Goal: Feedback & Contribution: Contribute content

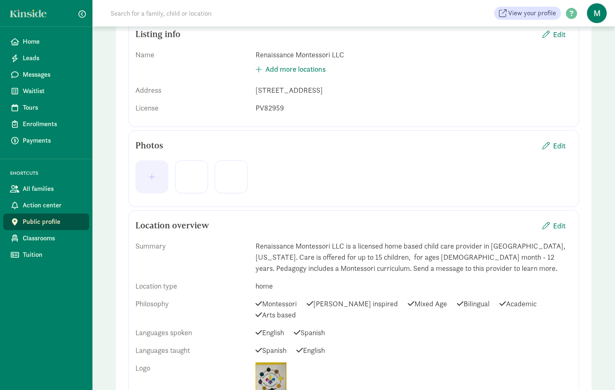
scroll to position [54, 0]
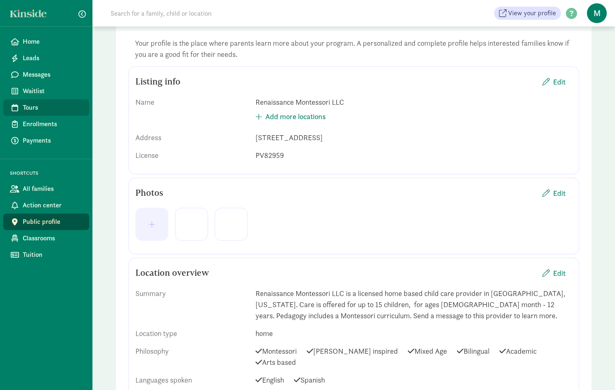
click at [37, 105] on span "Tours" at bounding box center [53, 108] width 60 height 10
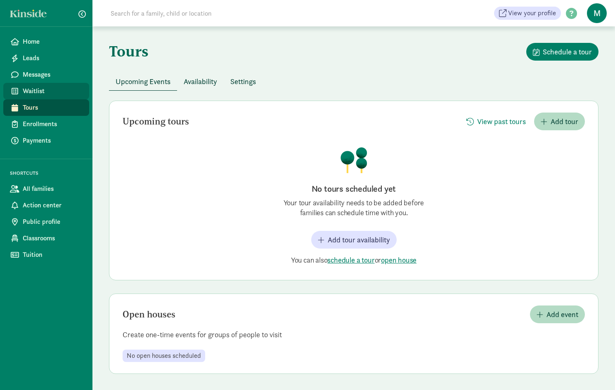
click at [35, 93] on span "Waitlist" at bounding box center [53, 91] width 60 height 10
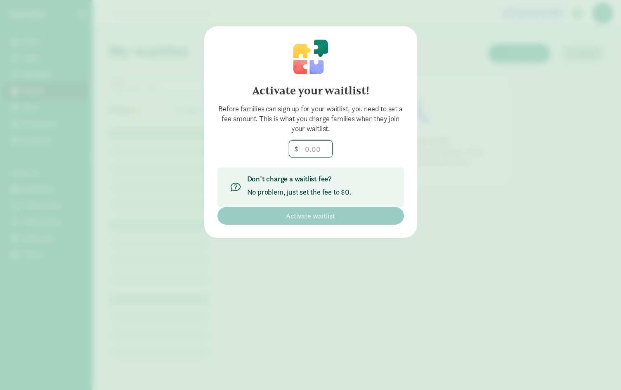
click at [319, 149] on input "number" at bounding box center [310, 149] width 43 height 17
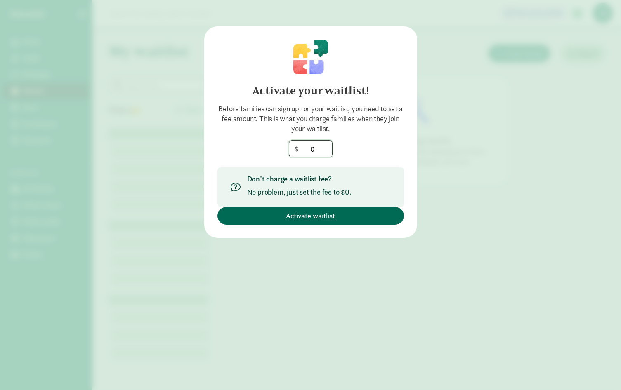
type input "0"
click at [308, 217] on span "Activate waitlist" at bounding box center [310, 215] width 49 height 11
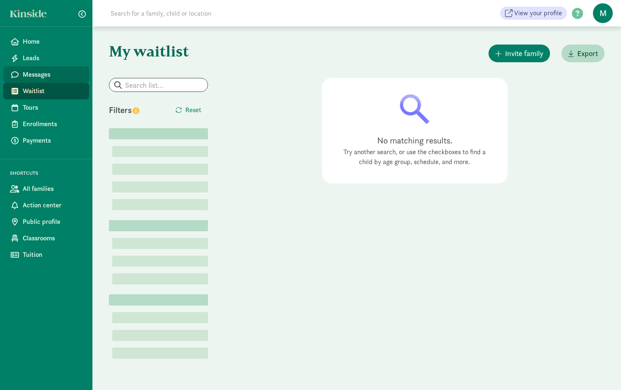
click at [42, 75] on span "Messages" at bounding box center [53, 75] width 60 height 10
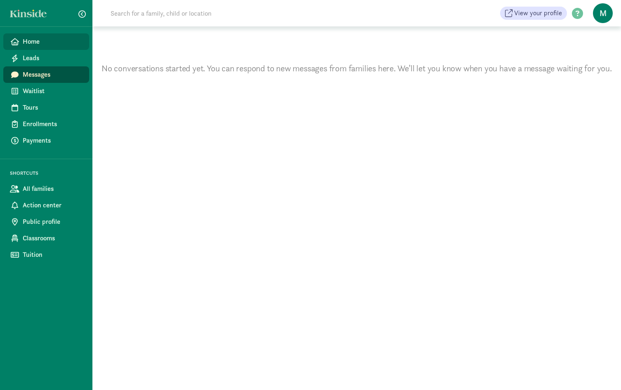
click at [35, 44] on span "Home" at bounding box center [53, 42] width 60 height 10
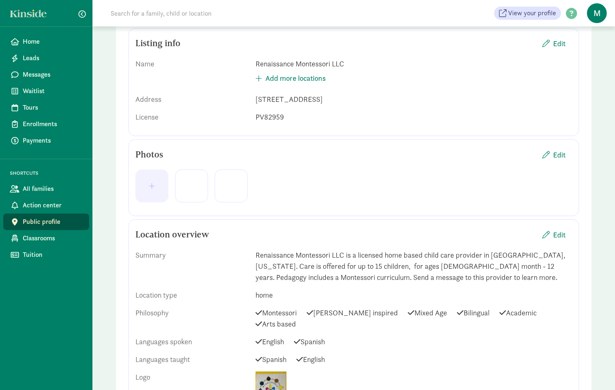
scroll to position [124, 0]
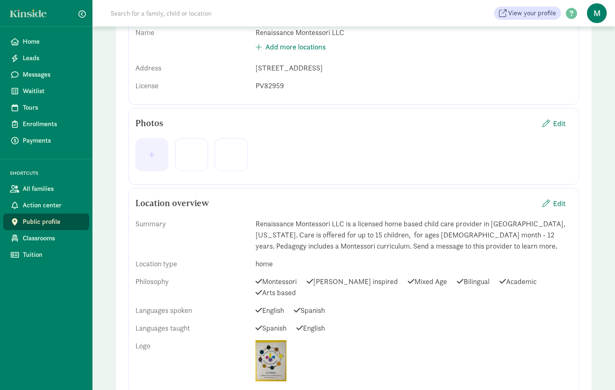
click at [198, 163] on div at bounding box center [191, 154] width 33 height 33
click at [153, 156] on span "button" at bounding box center [152, 154] width 7 height 7
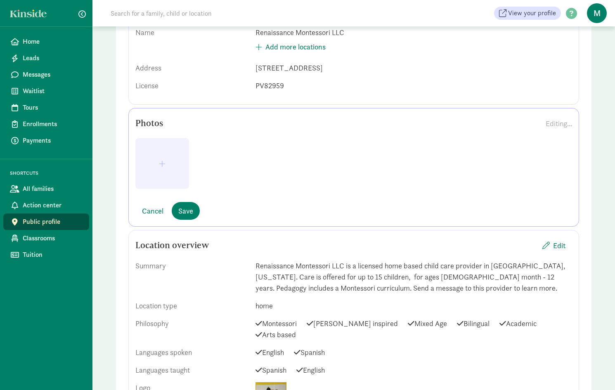
drag, startPoint x: 175, startPoint y: 167, endPoint x: 276, endPoint y: 144, distance: 104.5
click at [276, 144] on div at bounding box center [353, 166] width 436 height 57
click at [178, 174] on button "button" at bounding box center [162, 163] width 54 height 51
click at [191, 215] on span "Save" at bounding box center [185, 210] width 15 height 11
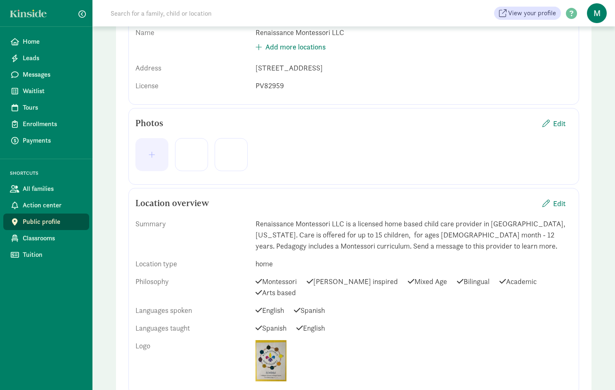
drag, startPoint x: 161, startPoint y: 160, endPoint x: 356, endPoint y: 192, distance: 197.3
click at [158, 155] on span "button" at bounding box center [152, 154] width 20 height 7
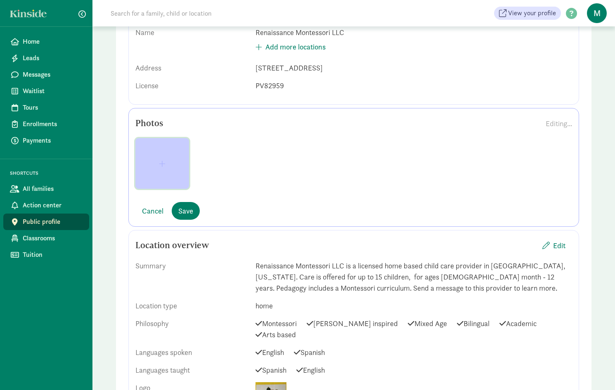
click at [160, 163] on span "button" at bounding box center [162, 163] width 7 height 7
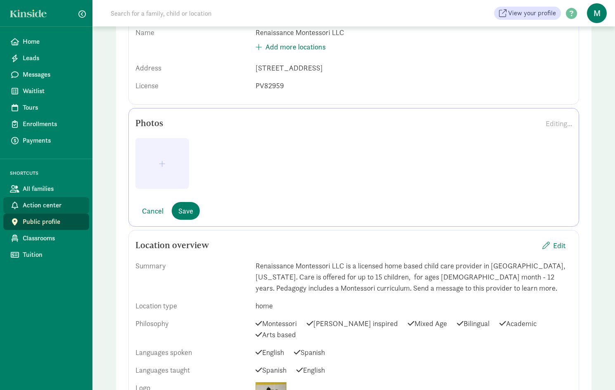
click at [65, 203] on span "Action center" at bounding box center [53, 205] width 60 height 10
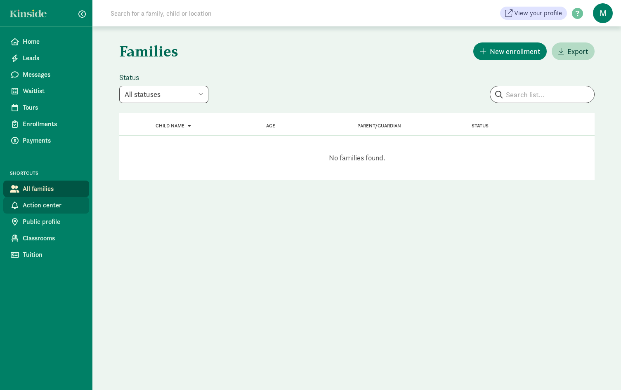
click at [60, 209] on span "Action center" at bounding box center [53, 205] width 60 height 10
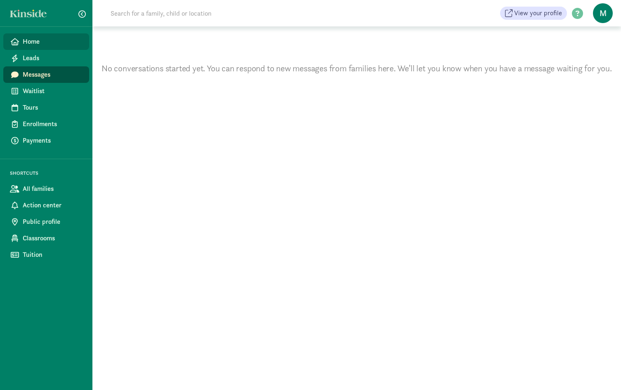
click at [40, 45] on span "Home" at bounding box center [53, 42] width 60 height 10
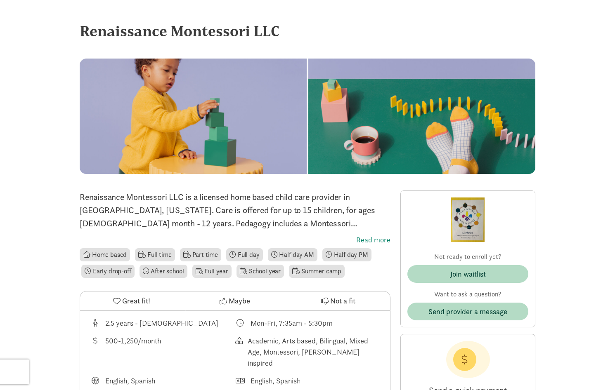
click at [387, 241] on label "Read more" at bounding box center [235, 240] width 311 height 10
click at [0, 0] on input "Read more" at bounding box center [0, 0] width 0 height 0
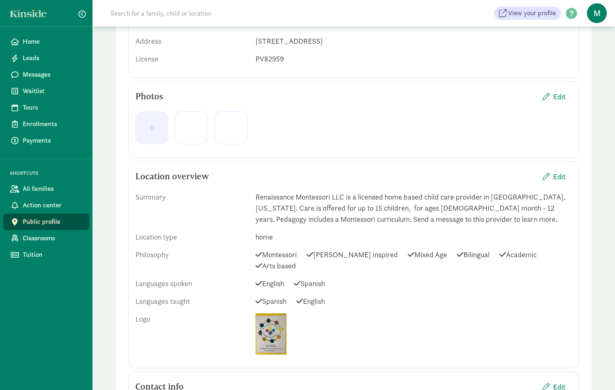
scroll to position [165, 0]
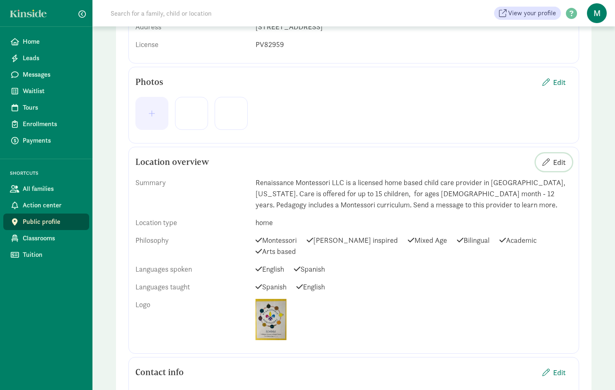
click at [559, 161] on span "Edit" at bounding box center [559, 162] width 12 height 11
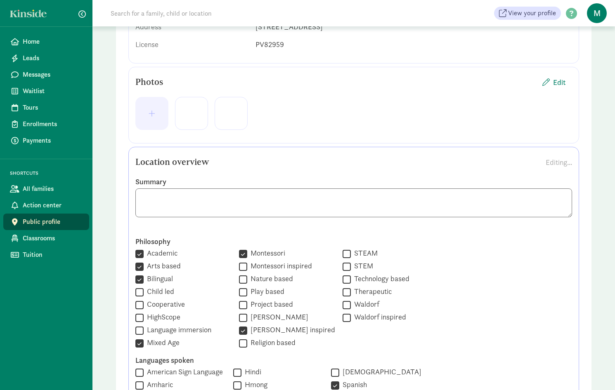
click at [226, 210] on textarea at bounding box center [353, 203] width 436 height 29
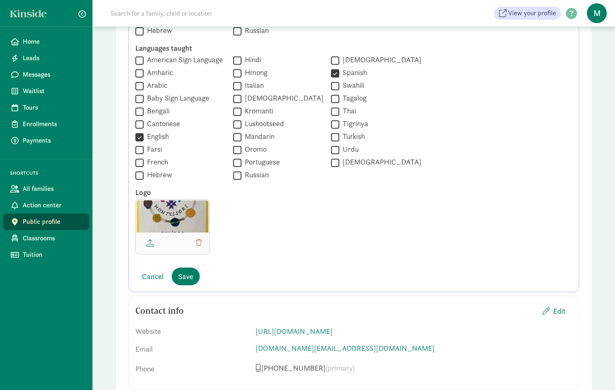
scroll to position [660, 0]
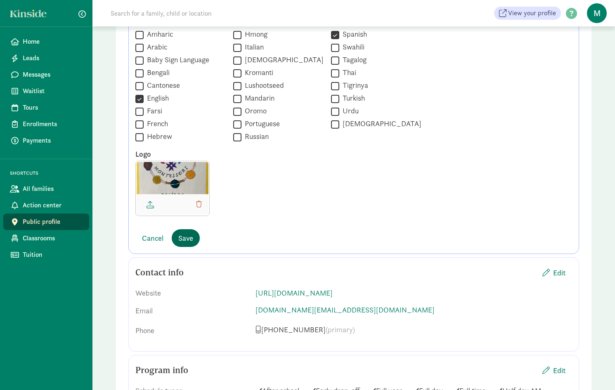
type textarea "Renaissance Montessori LLC is a licensed home based child care provider in Boze…"
click at [188, 236] on span "Save" at bounding box center [185, 238] width 15 height 11
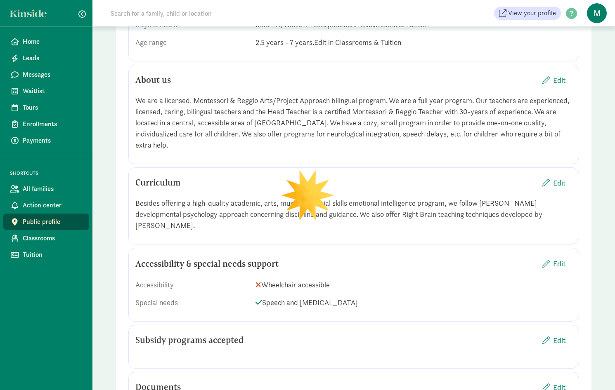
click at [233, 198] on div "Besides offering a high-quality academic, arts, music and social skills emotion…" at bounding box center [353, 214] width 436 height 33
click at [232, 198] on div "Besides offering a high-quality academic, arts, music and social skills emotion…" at bounding box center [353, 214] width 436 height 33
click at [558, 177] on span "Edit" at bounding box center [559, 182] width 12 height 11
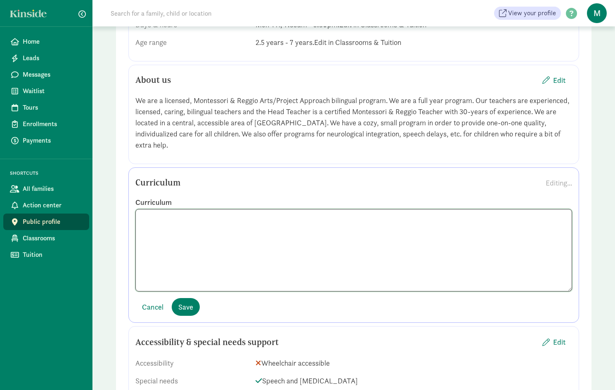
click at [239, 209] on textarea at bounding box center [353, 250] width 436 height 83
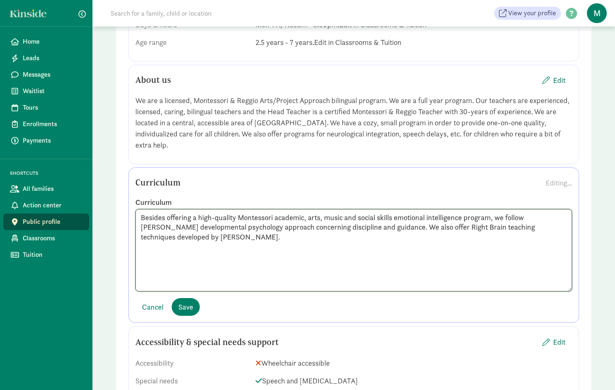
click at [311, 209] on textarea "Besides offering a high-quality Montessori academic, arts, music and social ski…" at bounding box center [353, 250] width 436 height 83
click at [349, 209] on textarea "Besides offering a high-quality Montessori academic, Reggio arts, music and soc…" at bounding box center [353, 250] width 436 height 83
click at [445, 209] on textarea "Besides offering a high-quality Montessori academic, Reggio arts, Caspari music…" at bounding box center [353, 250] width 436 height 83
drag, startPoint x: 283, startPoint y: 224, endPoint x: 291, endPoint y: 217, distance: 10.2
click at [285, 224] on textarea "Besides offering a high-quality Montessori academic, Reggio arts, Caspari music…" at bounding box center [353, 250] width 436 height 83
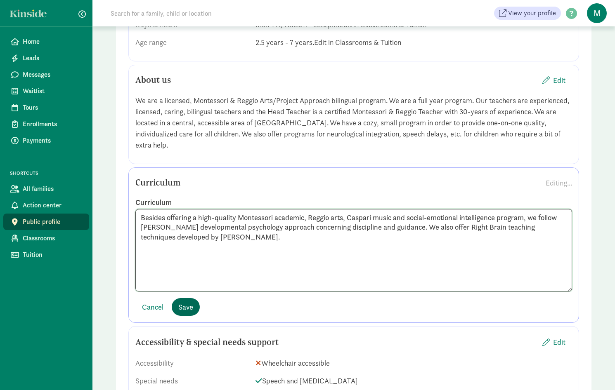
type textarea "Besides offering a high-quality Montessori academic, Reggio arts, Caspari music…"
click at [189, 302] on span "Save" at bounding box center [185, 307] width 15 height 11
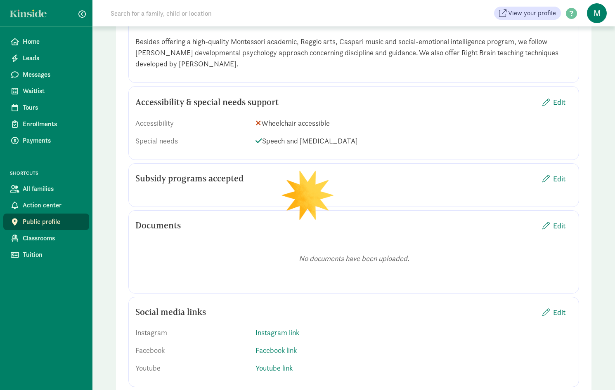
scroll to position [825, 0]
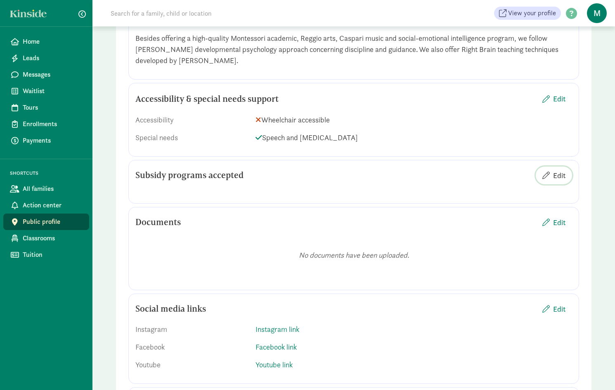
click at [547, 172] on span "button" at bounding box center [545, 175] width 7 height 7
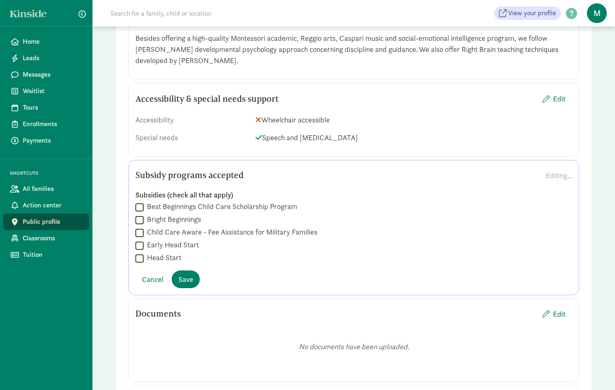
click at [140, 202] on input "Best Beginnings Child Care Scholarship Program" at bounding box center [139, 207] width 8 height 11
checkbox input "true"
click at [184, 274] on span "Save" at bounding box center [185, 279] width 15 height 11
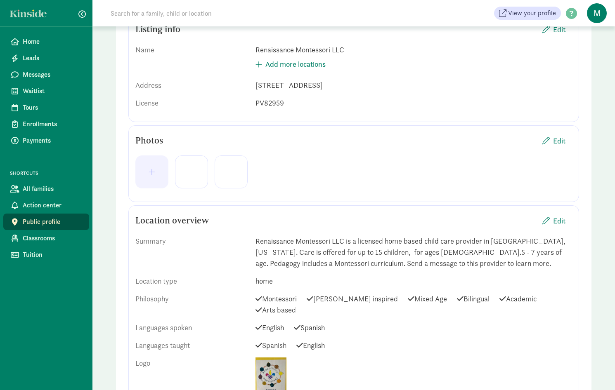
scroll to position [0, 0]
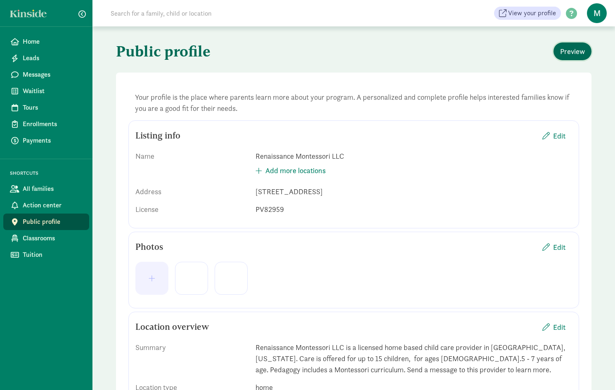
click at [576, 48] on span "Preview" at bounding box center [572, 51] width 25 height 11
